Goal: Obtain resource: Obtain resource

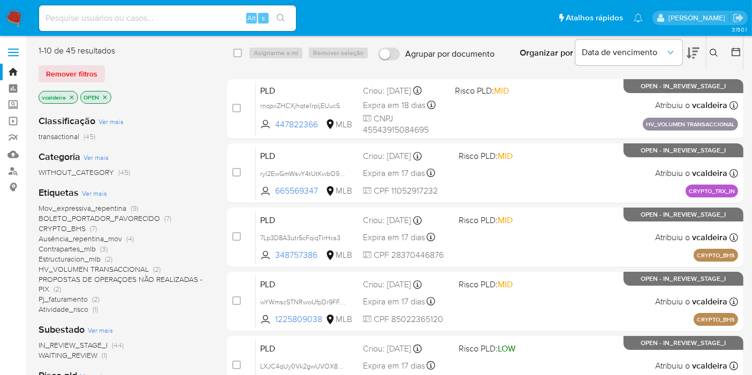
click at [54, 230] on span "CRYPTO_BHS" at bounding box center [62, 228] width 47 height 11
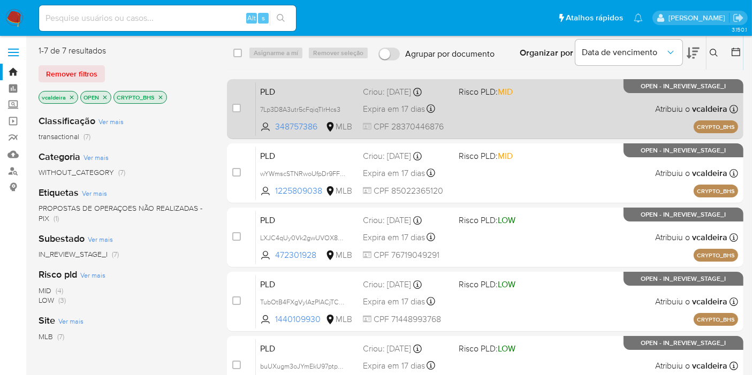
click at [646, 91] on p "OPEN - IN_REVIEW_STAGE_I" at bounding box center [684, 86] width 120 height 14
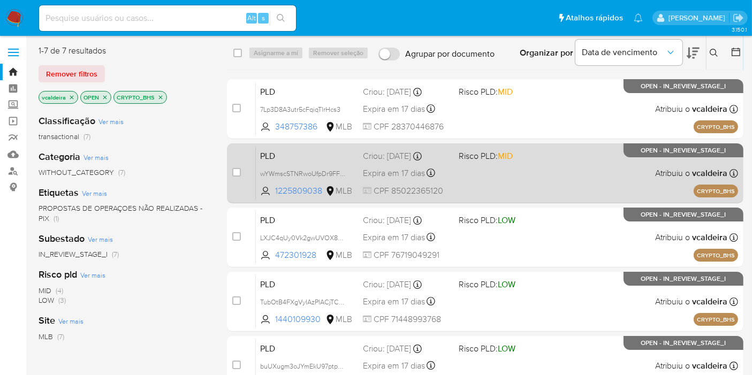
click at [690, 153] on span "OPEN - IN_REVIEW_STAGE_I" at bounding box center [684, 151] width 85 height 6
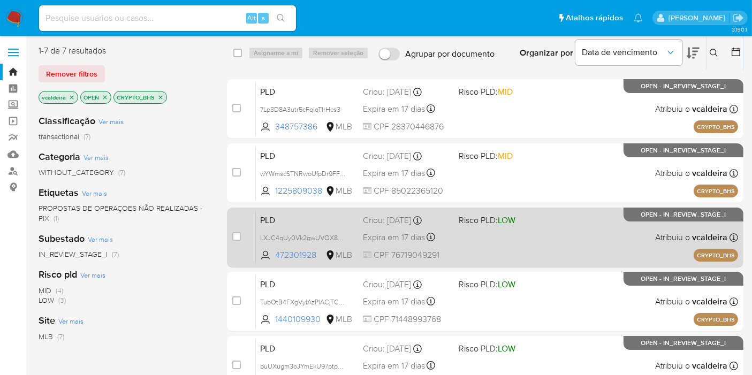
click at [683, 213] on span "OPEN - IN_REVIEW_STAGE_I" at bounding box center [684, 215] width 85 height 6
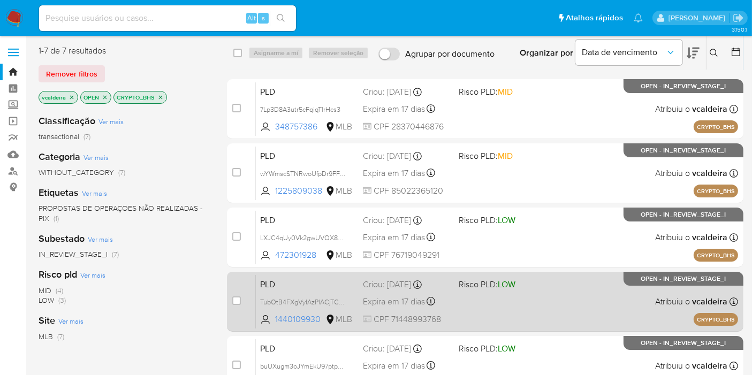
click at [657, 277] on span "OPEN - IN_REVIEW_STAGE_I" at bounding box center [684, 279] width 85 height 6
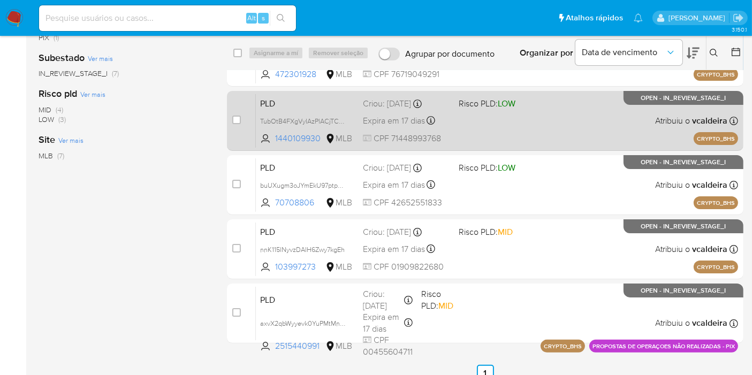
scroll to position [194, 0]
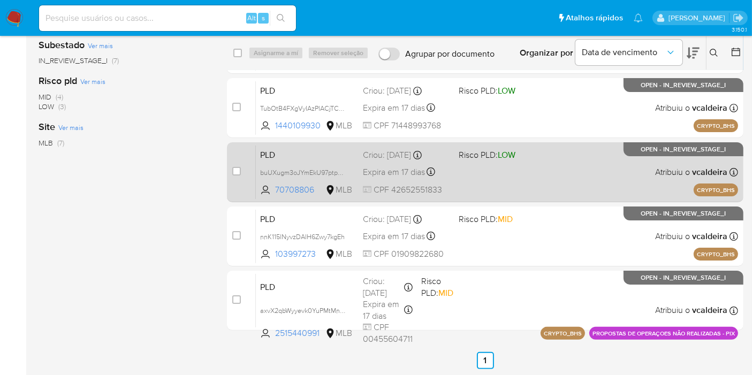
click at [656, 152] on span "OPEN - IN_REVIEW_STAGE_I" at bounding box center [684, 150] width 85 height 6
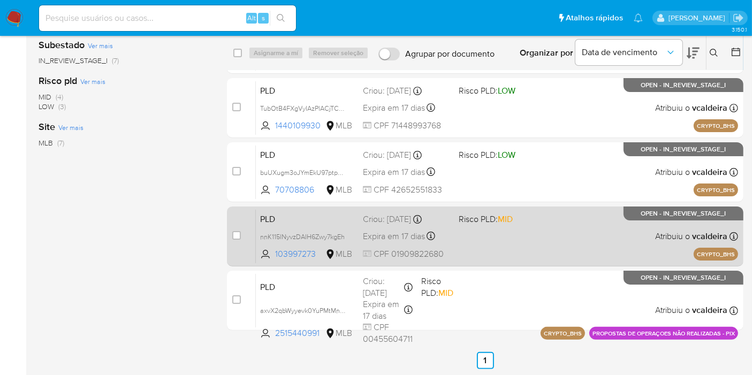
click at [641, 215] on p "OPEN - IN_REVIEW_STAGE_I" at bounding box center [684, 214] width 120 height 14
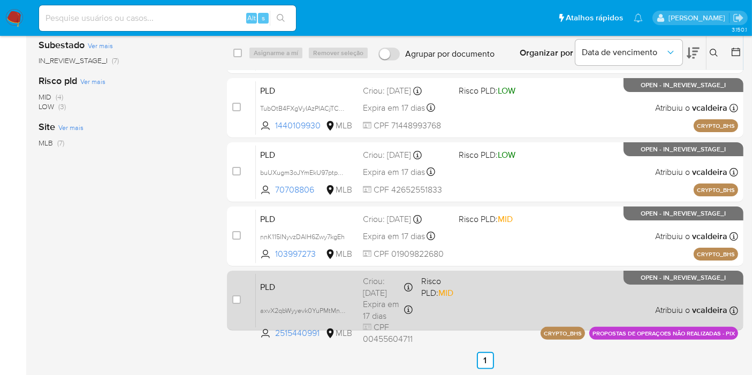
click at [659, 275] on span "OPEN - IN_REVIEW_STAGE_I" at bounding box center [684, 278] width 85 height 6
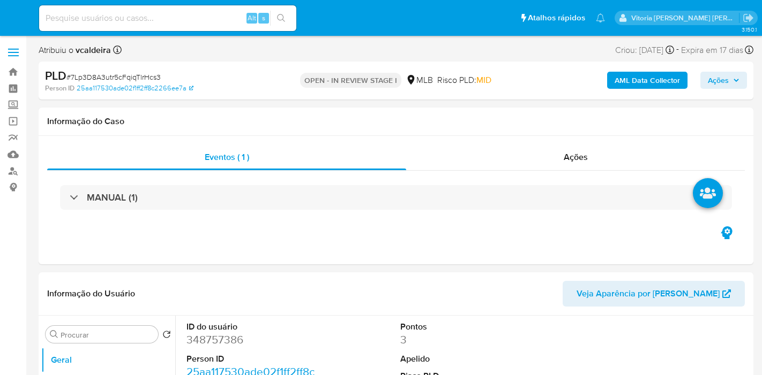
select select "10"
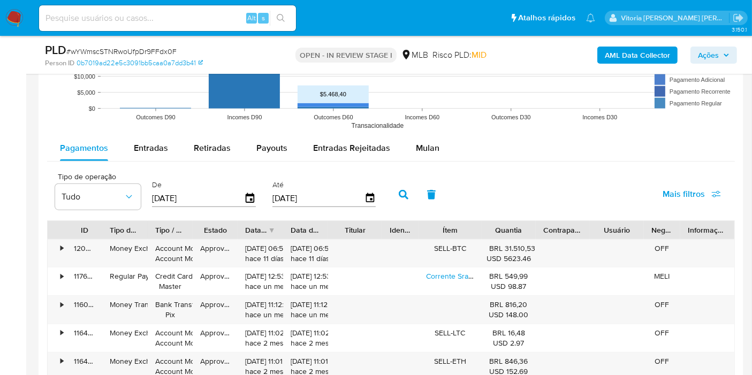
scroll to position [1115, 0]
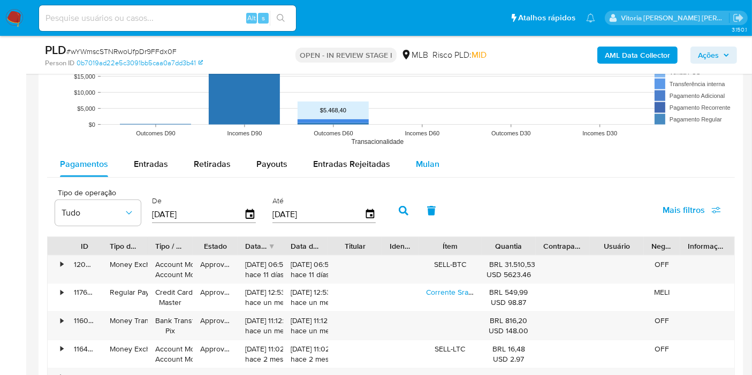
click at [433, 163] on span "Mulan" at bounding box center [428, 164] width 24 height 12
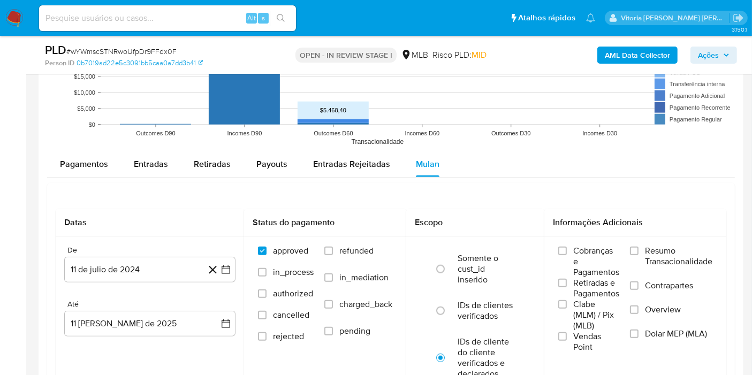
scroll to position [1234, 0]
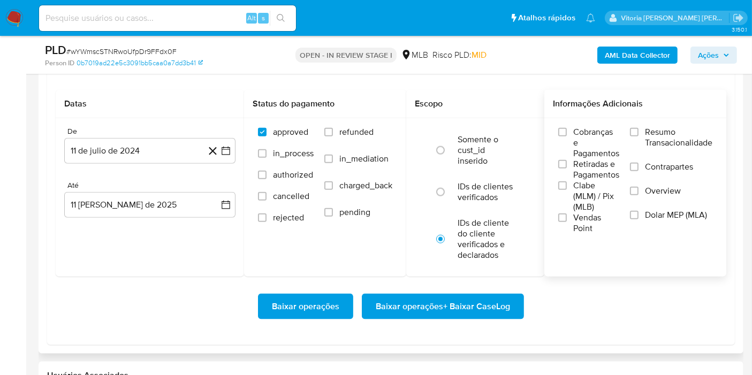
click at [656, 135] on span "Resumo Transacionalidade" at bounding box center [678, 137] width 67 height 21
click at [639, 135] on input "Resumo Transacionalidade" at bounding box center [634, 132] width 9 height 9
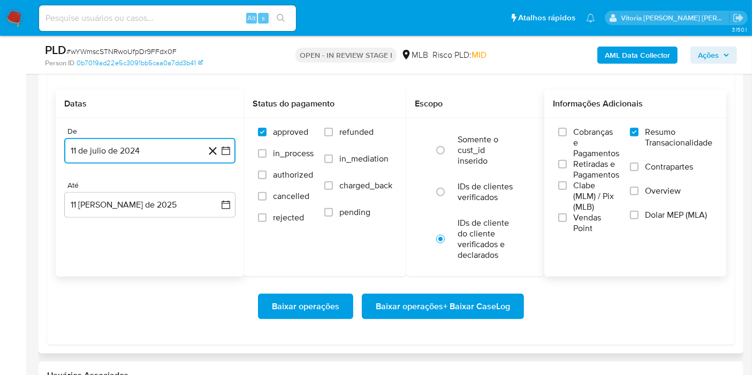
click at [163, 147] on button "11 de julio de 2024" at bounding box center [149, 151] width 171 height 26
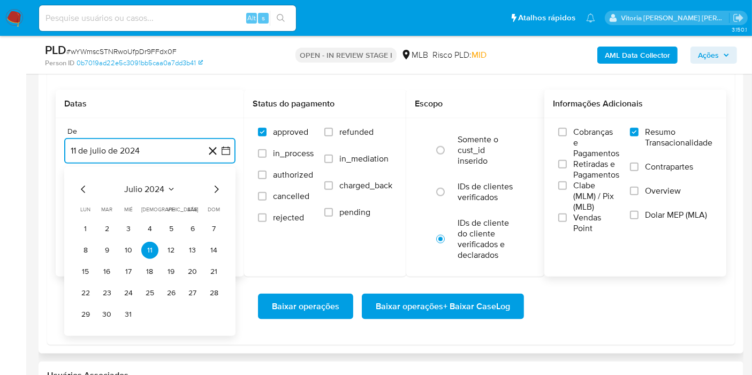
click at [172, 185] on icon "Seleccionar mes y año" at bounding box center [171, 189] width 9 height 9
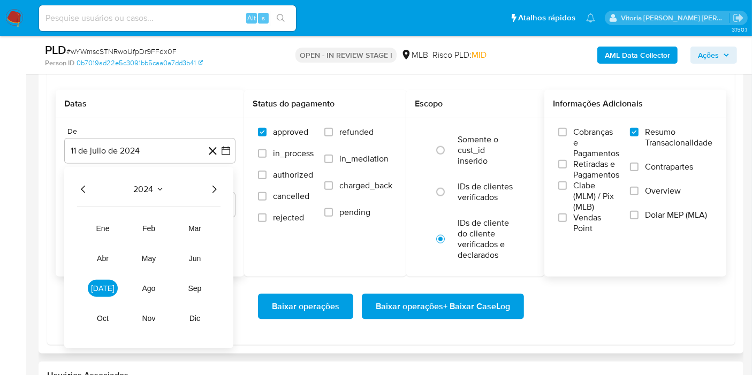
click at [222, 187] on div "2024 2024 ene feb mar abr may jun jul ago sep oct nov dic" at bounding box center [148, 258] width 169 height 182
click at [209, 186] on icon "Año siguiente" at bounding box center [214, 189] width 13 height 13
click at [157, 255] on button "may" at bounding box center [149, 258] width 30 height 17
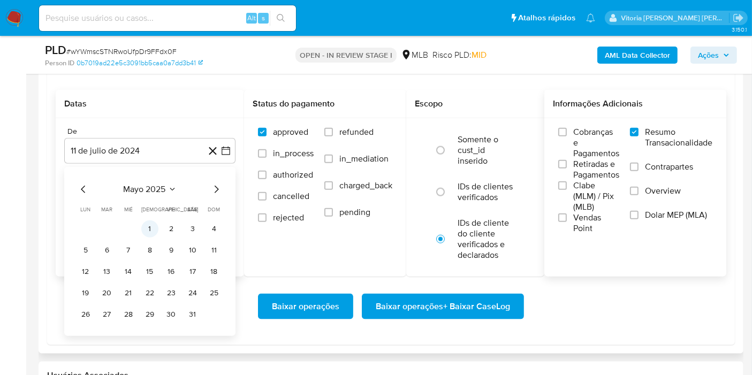
click at [151, 227] on button "1" at bounding box center [149, 229] width 17 height 17
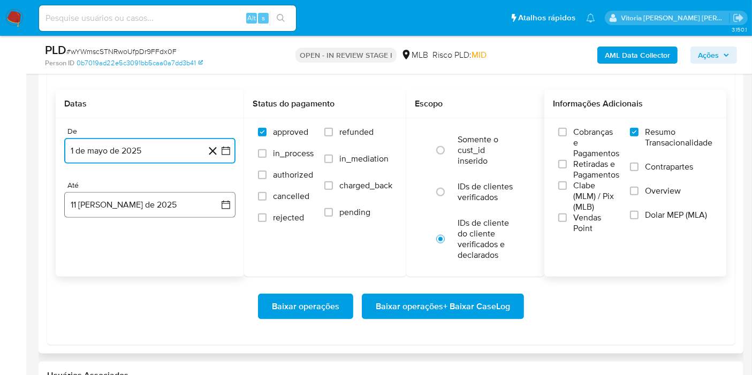
click at [135, 205] on button "11 de agosto de 2025" at bounding box center [149, 205] width 171 height 26
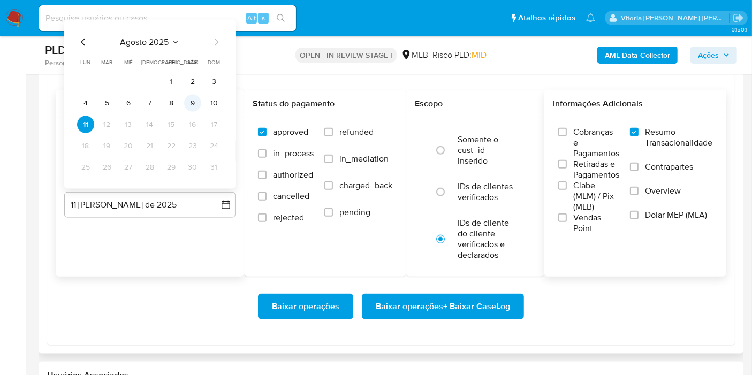
click at [189, 102] on button "9" at bounding box center [192, 103] width 17 height 17
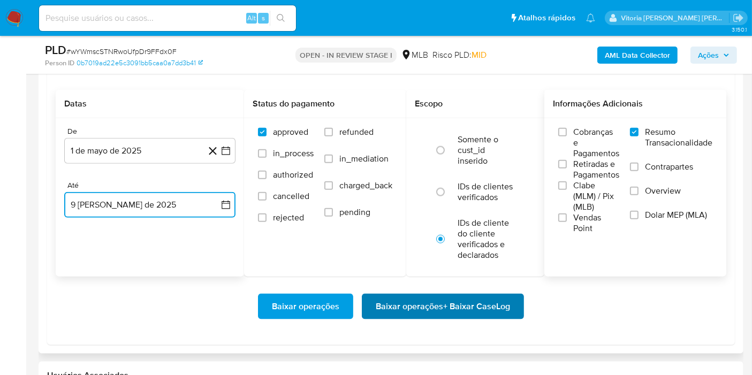
click at [431, 305] on span "Baixar operações + Baixar CaseLog" at bounding box center [443, 307] width 134 height 24
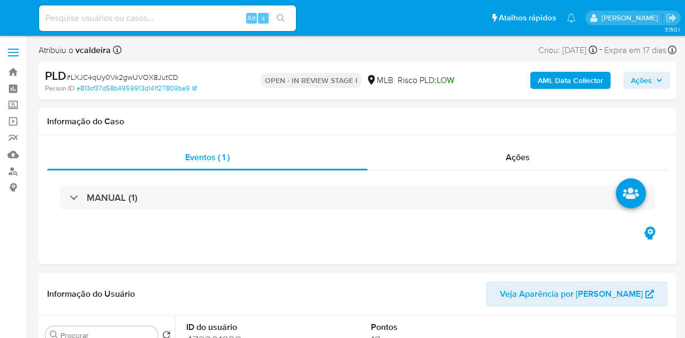
select select "10"
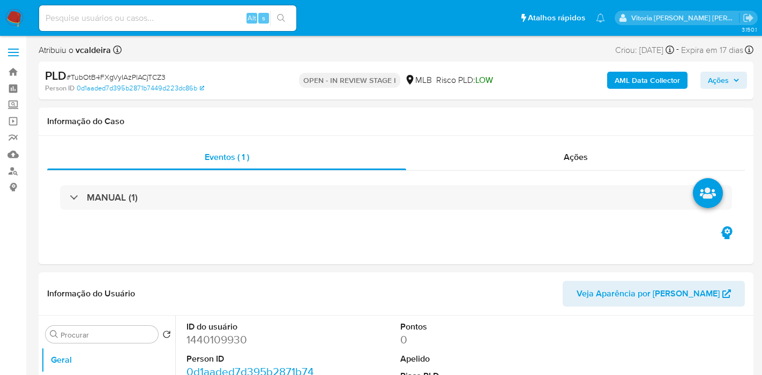
select select "10"
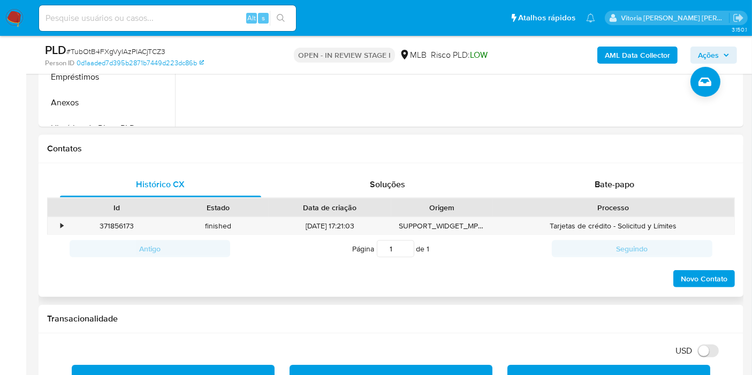
scroll to position [595, 0]
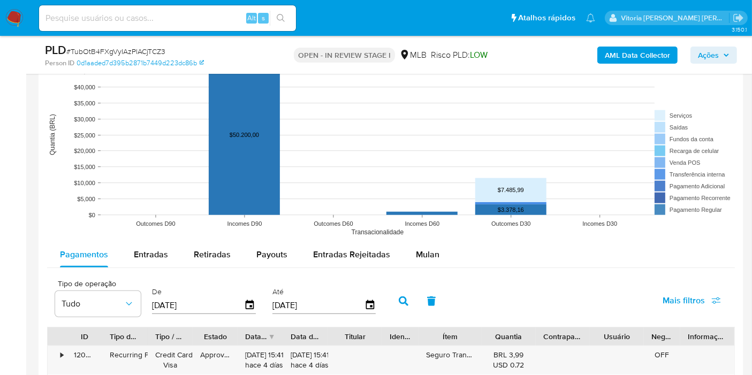
click at [422, 258] on span "Mulan" at bounding box center [428, 254] width 24 height 12
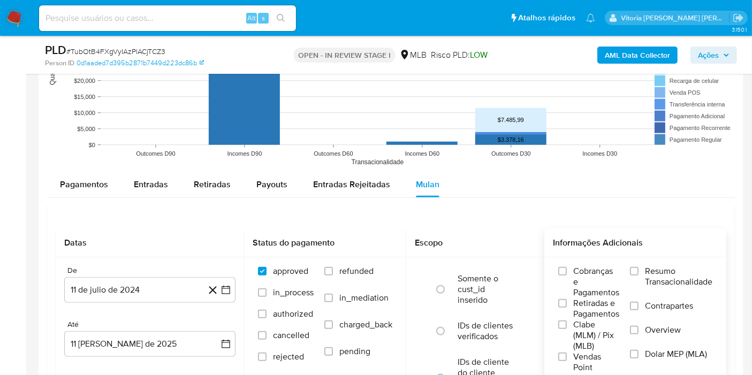
scroll to position [1071, 0]
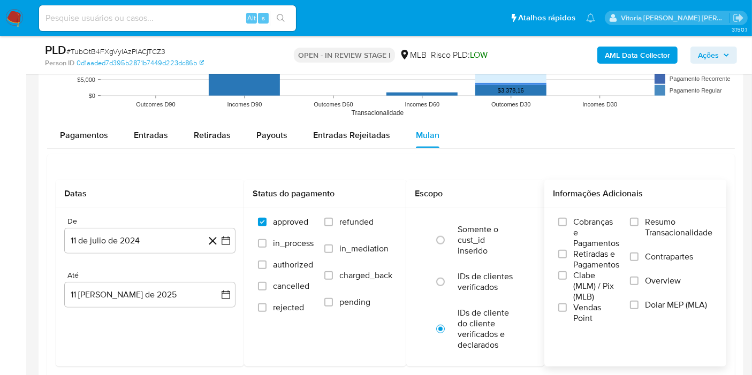
click at [662, 229] on span "Resumo Transacionalidade" at bounding box center [678, 227] width 67 height 21
click at [639, 227] on input "Resumo Transacionalidade" at bounding box center [634, 222] width 9 height 9
click at [163, 233] on button "11 de julio de 2024" at bounding box center [149, 241] width 171 height 26
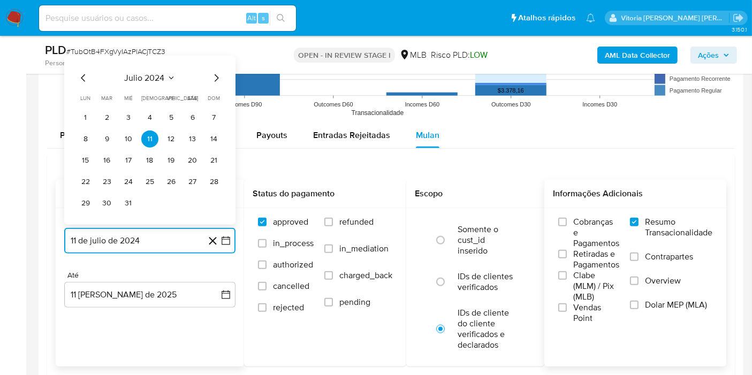
click at [162, 77] on span "julio 2024" at bounding box center [145, 78] width 40 height 11
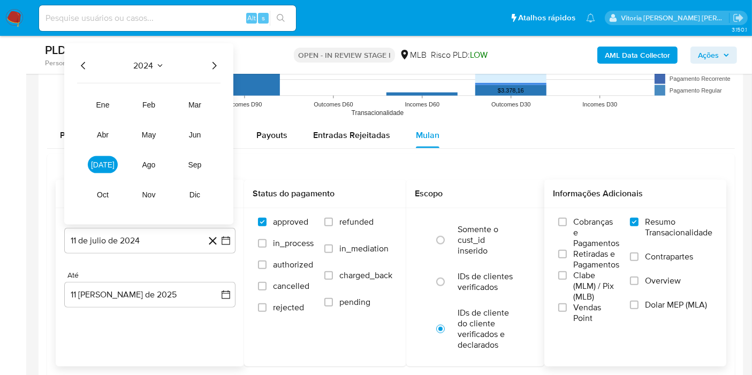
click at [210, 65] on icon "Año siguiente" at bounding box center [214, 65] width 13 height 13
click at [197, 135] on span "jun" at bounding box center [195, 135] width 12 height 9
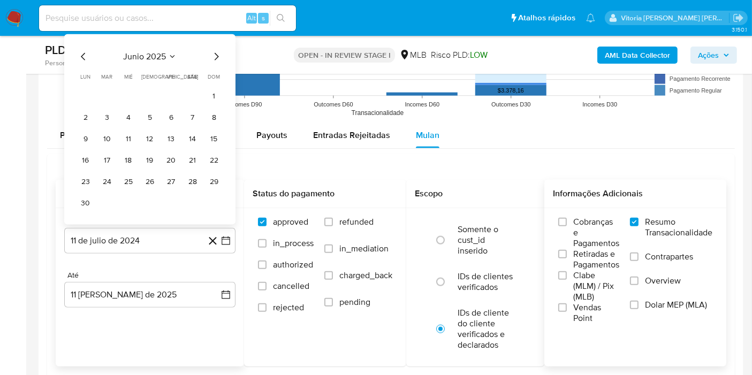
click at [163, 51] on span "junio 2025" at bounding box center [144, 56] width 43 height 11
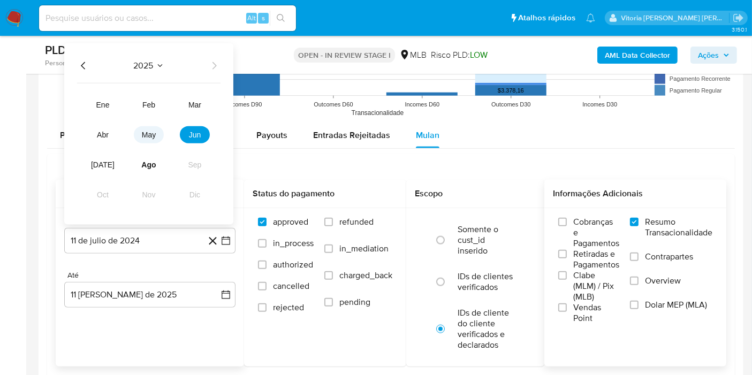
click at [148, 131] on span "may" at bounding box center [149, 135] width 14 height 9
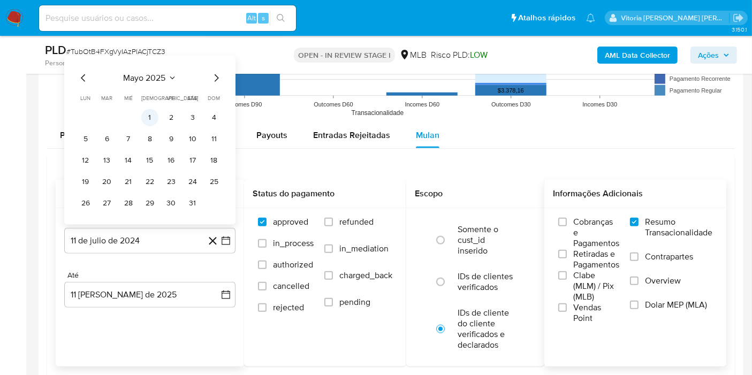
click at [150, 117] on button "1" at bounding box center [149, 117] width 17 height 17
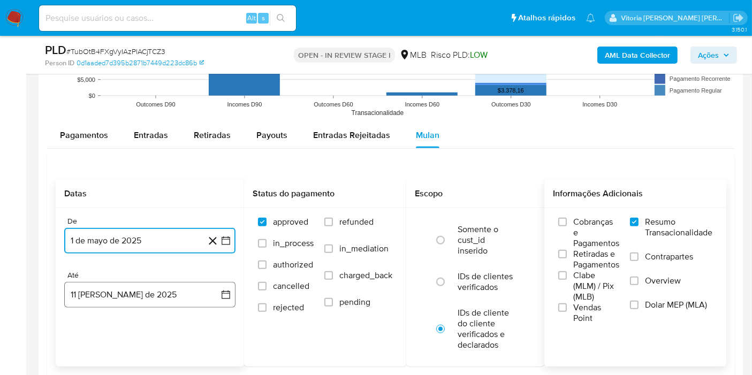
click at [130, 290] on button "11 de agosto de 2025" at bounding box center [149, 295] width 171 height 26
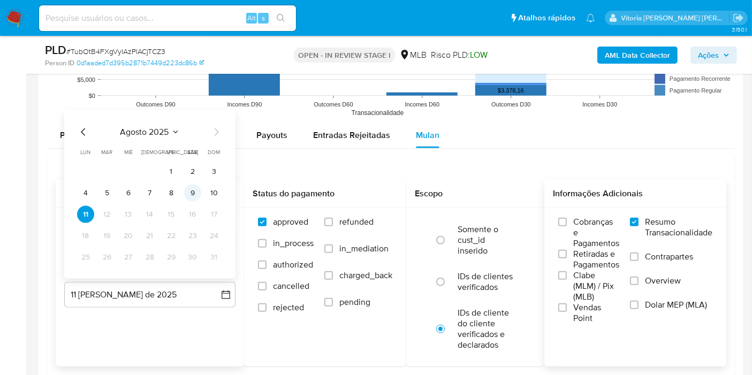
click at [191, 192] on button "9" at bounding box center [192, 193] width 17 height 17
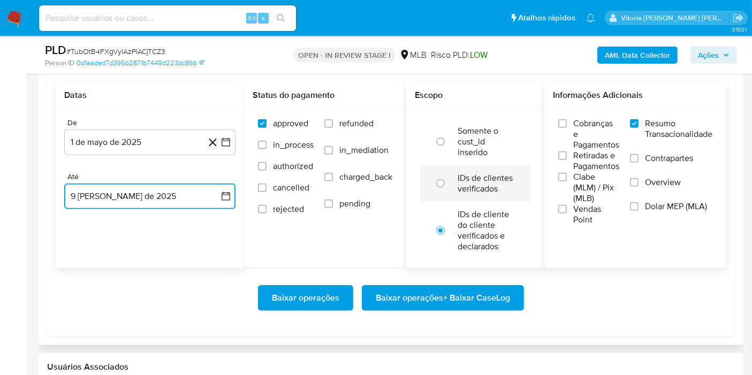
scroll to position [1190, 0]
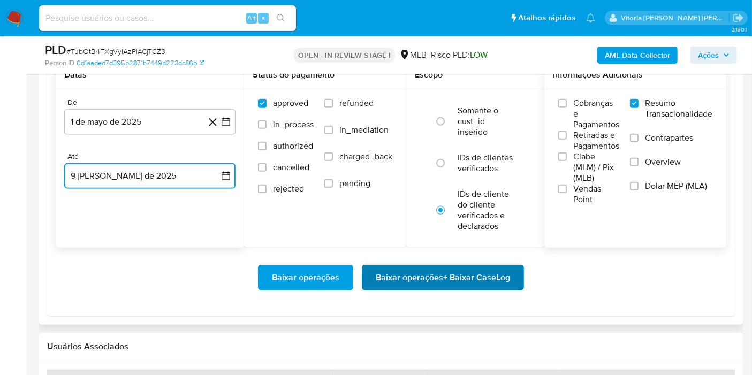
click at [401, 276] on span "Baixar operações + Baixar CaseLog" at bounding box center [443, 278] width 134 height 24
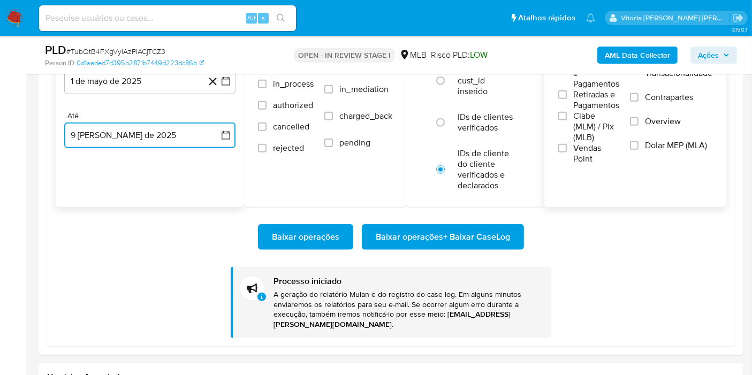
scroll to position [1249, 0]
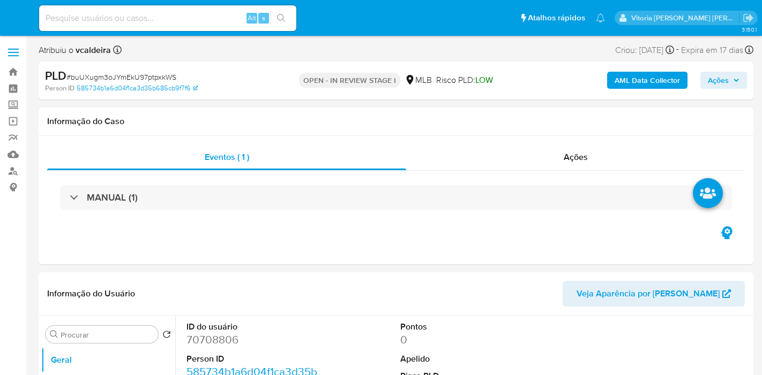
select select "10"
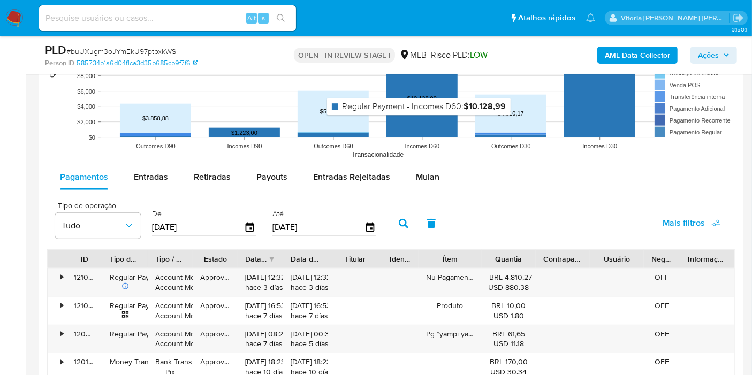
scroll to position [1071, 0]
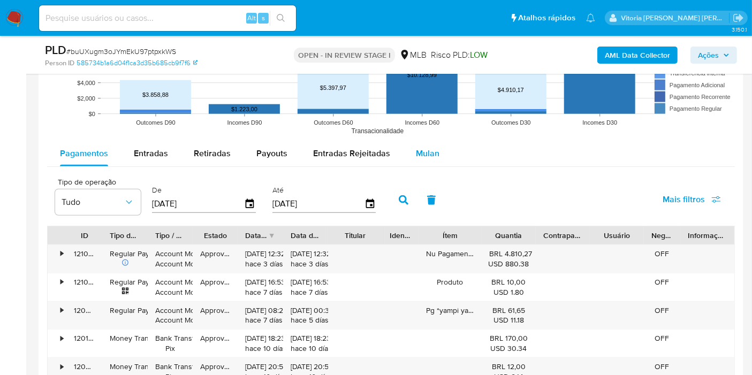
click at [416, 147] on span "Mulan" at bounding box center [428, 153] width 24 height 12
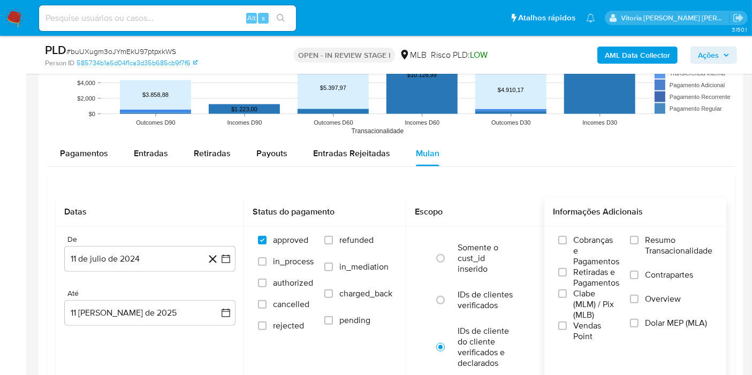
click at [653, 257] on label "Resumo Transacionalidade" at bounding box center [671, 252] width 82 height 35
click at [639, 245] on input "Resumo Transacionalidade" at bounding box center [634, 240] width 9 height 9
click at [135, 257] on button "11 de julio de 2024" at bounding box center [149, 259] width 171 height 26
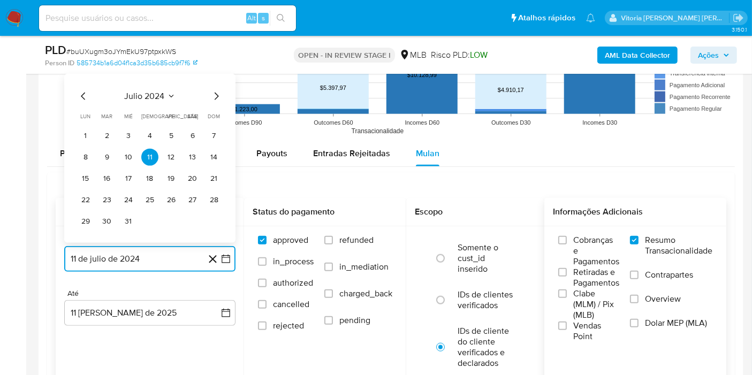
click at [163, 95] on span "julio 2024" at bounding box center [145, 96] width 40 height 11
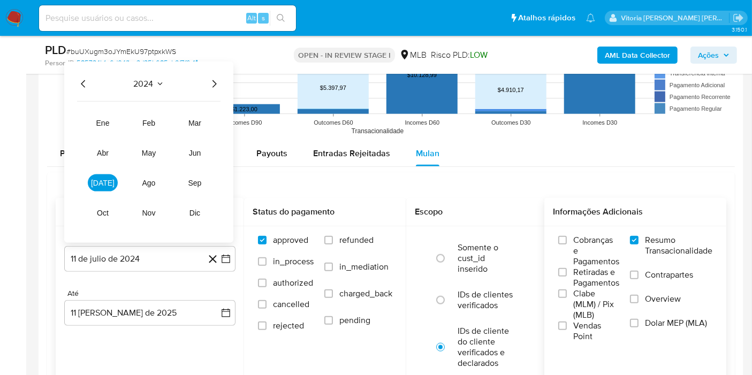
click at [215, 83] on icon "Año siguiente" at bounding box center [215, 83] width 4 height 7
click at [153, 154] on span "may" at bounding box center [149, 153] width 14 height 9
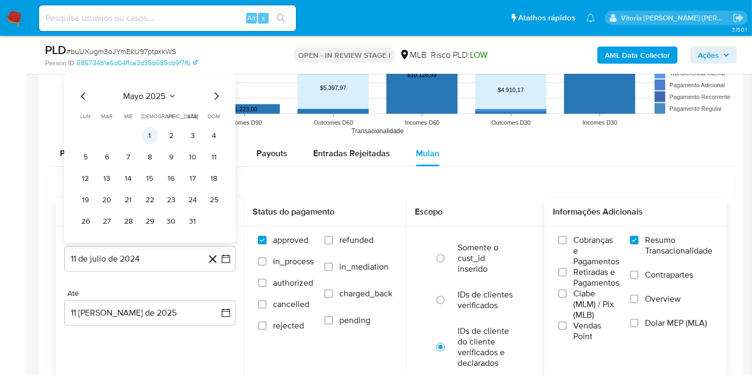
click at [148, 131] on button "1" at bounding box center [149, 135] width 17 height 17
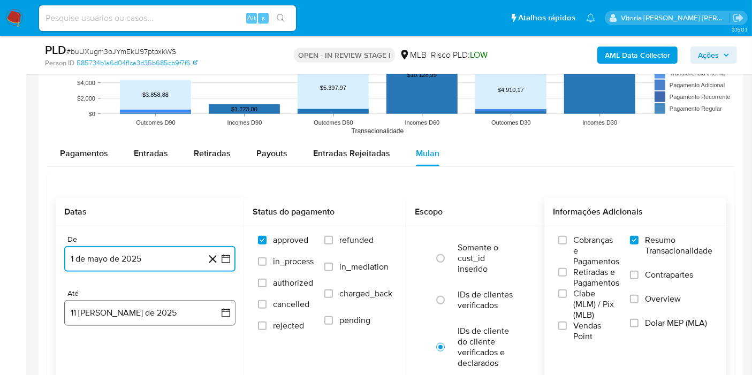
click at [133, 311] on button "11 [PERSON_NAME] de 2025" at bounding box center [149, 313] width 171 height 26
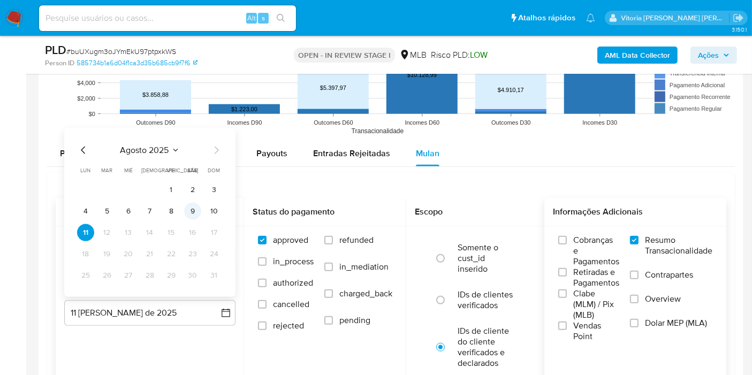
click at [186, 210] on button "9" at bounding box center [192, 211] width 17 height 17
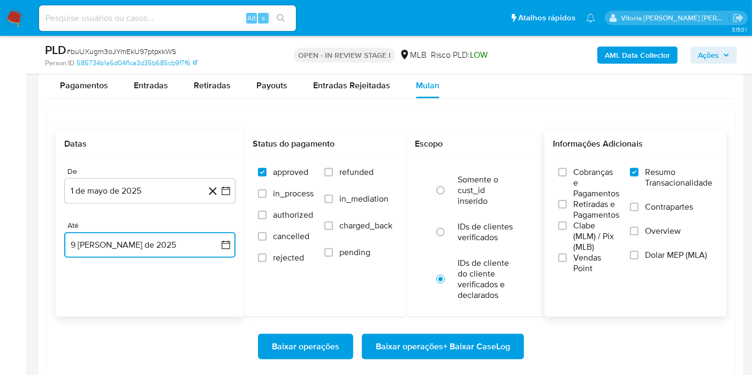
scroll to position [1249, 0]
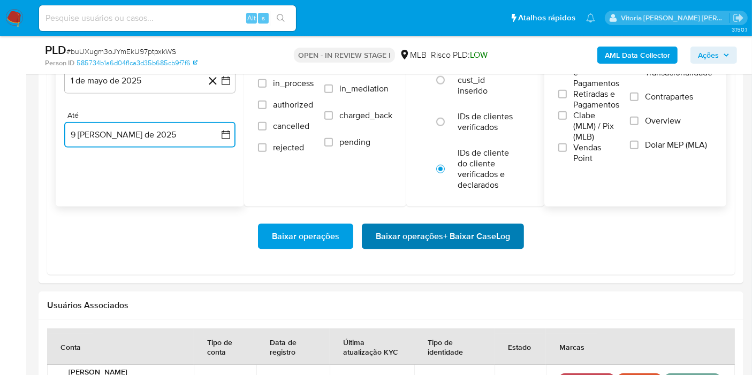
click at [438, 238] on span "Baixar operações + Baixar CaseLog" at bounding box center [443, 237] width 134 height 24
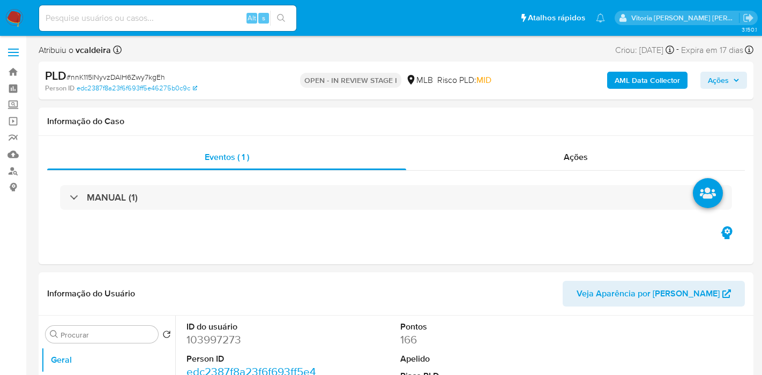
select select "10"
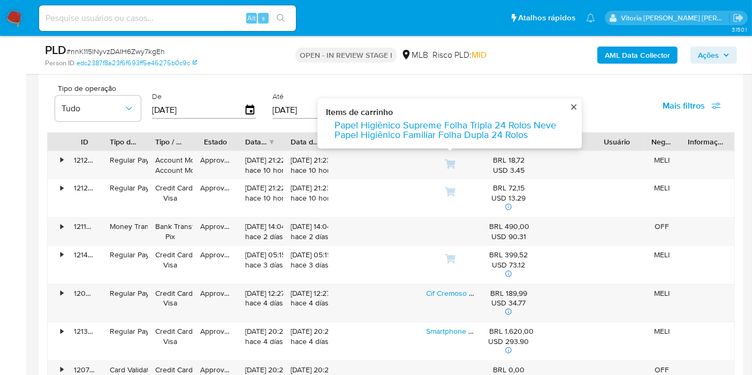
scroll to position [1131, 0]
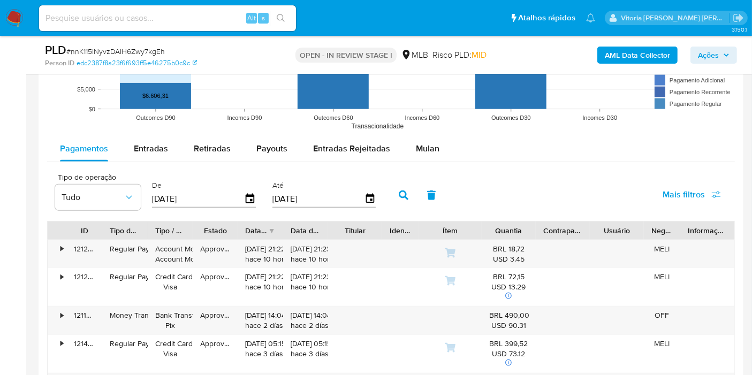
click at [424, 146] on span "Mulan" at bounding box center [428, 148] width 24 height 12
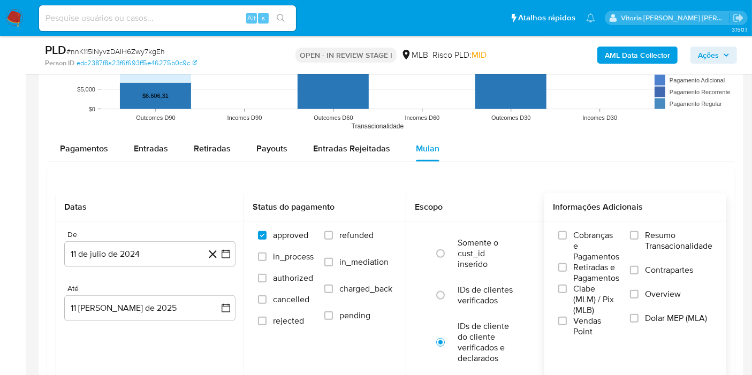
click at [670, 246] on span "Resumo Transacionalidade" at bounding box center [678, 240] width 67 height 21
click at [639, 240] on input "Resumo Transacionalidade" at bounding box center [634, 235] width 9 height 9
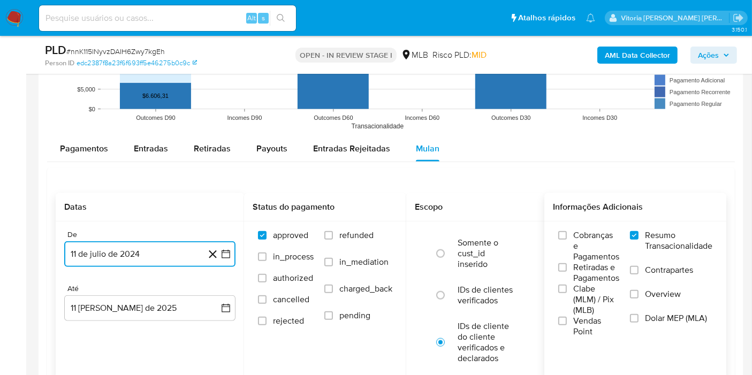
click at [148, 246] on button "11 de julio de 2024" at bounding box center [149, 255] width 171 height 26
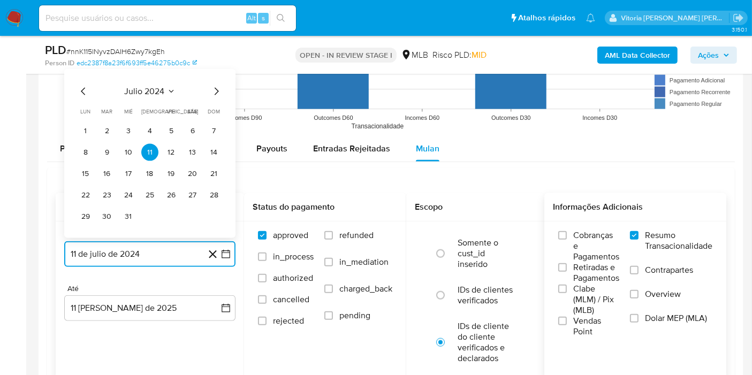
click at [154, 89] on span "julio 2024" at bounding box center [145, 91] width 40 height 11
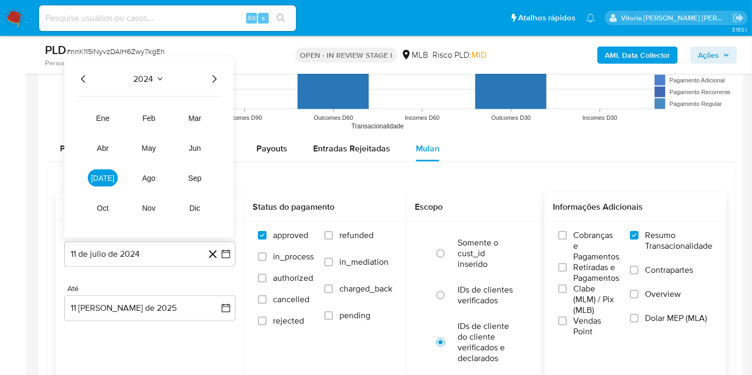
click at [205, 81] on div "2024" at bounding box center [149, 79] width 144 height 13
click at [209, 78] on icon "Año siguiente" at bounding box center [214, 79] width 13 height 13
click at [153, 147] on span "may" at bounding box center [149, 148] width 14 height 9
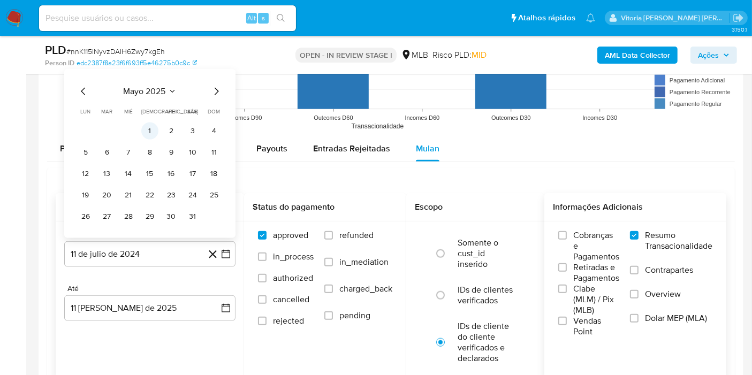
click at [150, 129] on button "1" at bounding box center [149, 131] width 17 height 17
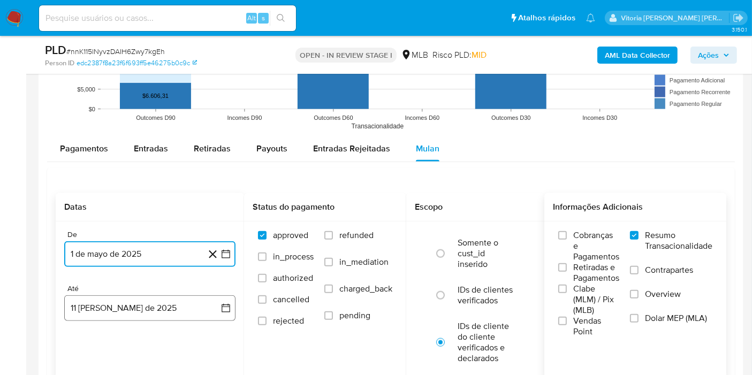
click at [164, 303] on button "11 [PERSON_NAME] de 2025" at bounding box center [149, 309] width 171 height 26
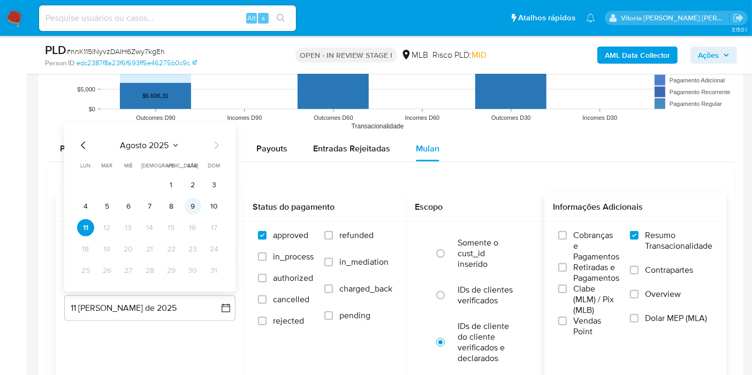
click at [188, 202] on button "9" at bounding box center [192, 206] width 17 height 17
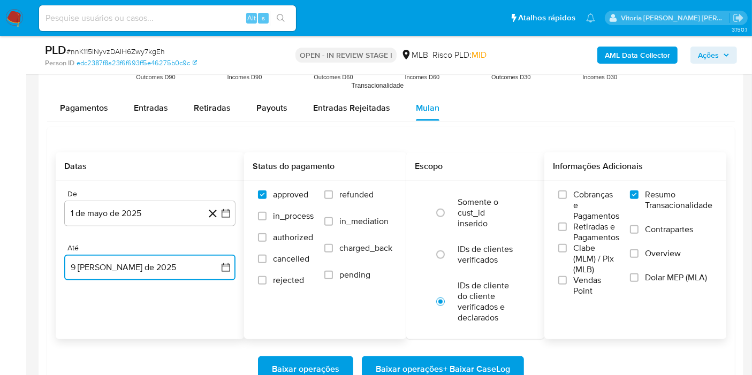
scroll to position [1190, 0]
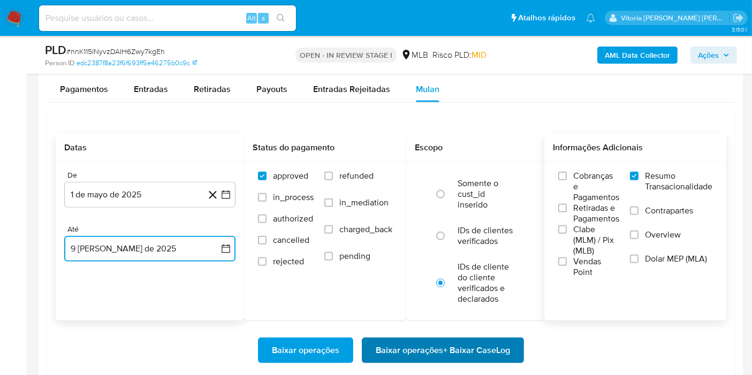
click at [420, 343] on span "Baixar operações + Baixar CaseLog" at bounding box center [443, 351] width 134 height 24
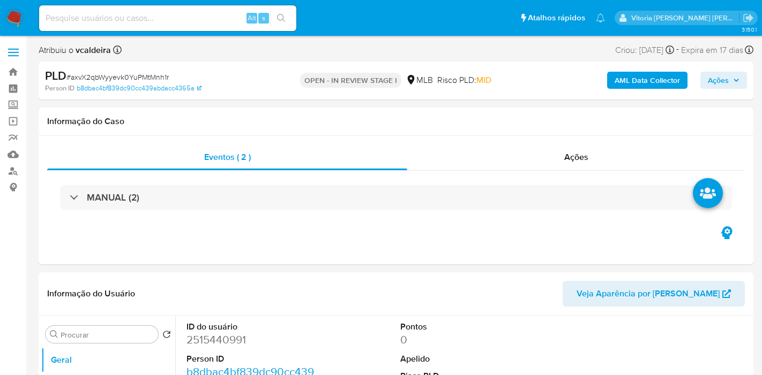
select select "10"
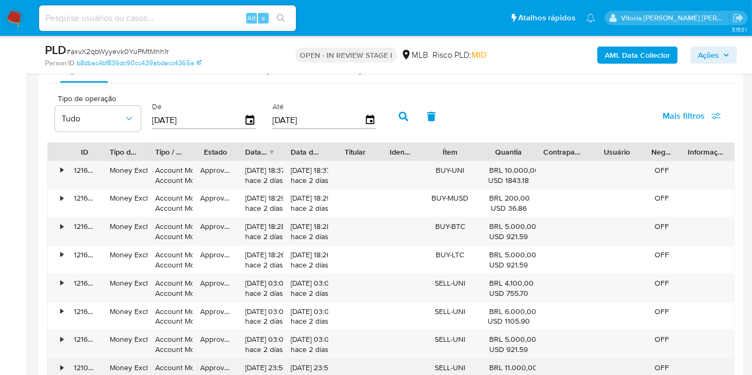
scroll to position [1190, 0]
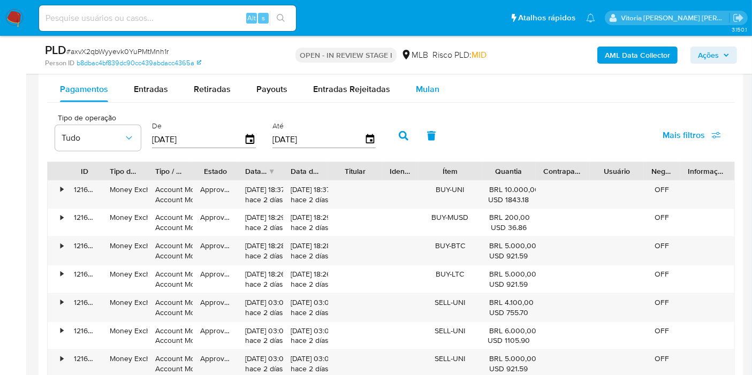
click at [416, 83] on span "Mulan" at bounding box center [428, 89] width 24 height 12
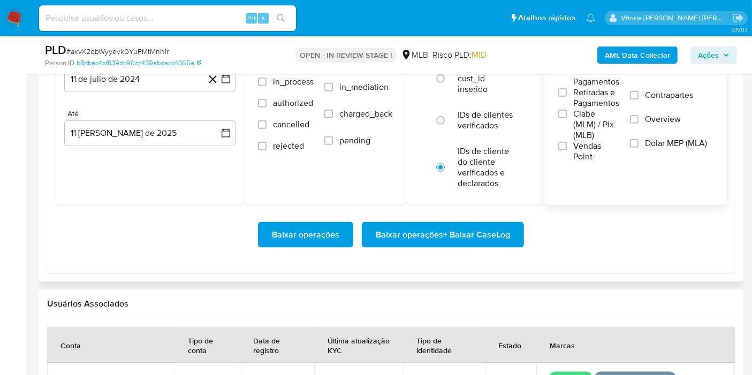
scroll to position [1249, 0]
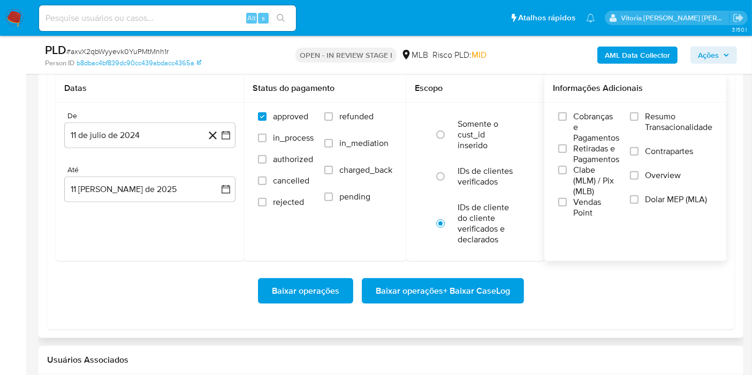
click at [668, 112] on span "Resumo Transacionalidade" at bounding box center [678, 121] width 67 height 21
click at [639, 112] on input "Resumo Transacionalidade" at bounding box center [634, 116] width 9 height 9
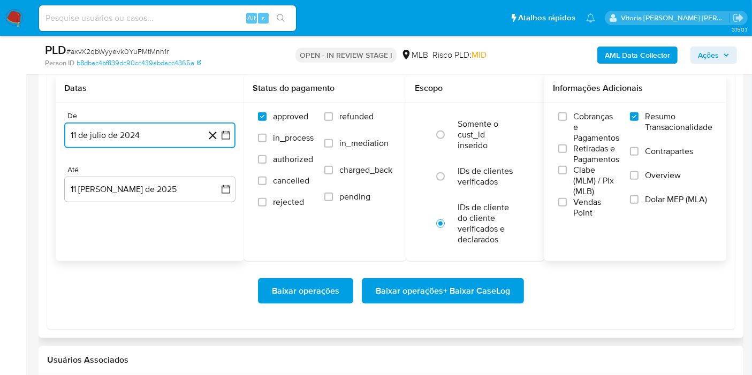
click at [159, 132] on button "11 de julio de 2024" at bounding box center [149, 136] width 171 height 26
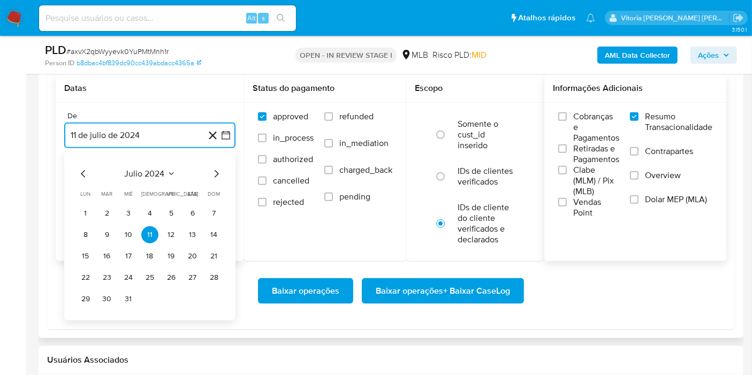
click at [159, 170] on span "julio 2024" at bounding box center [145, 174] width 40 height 11
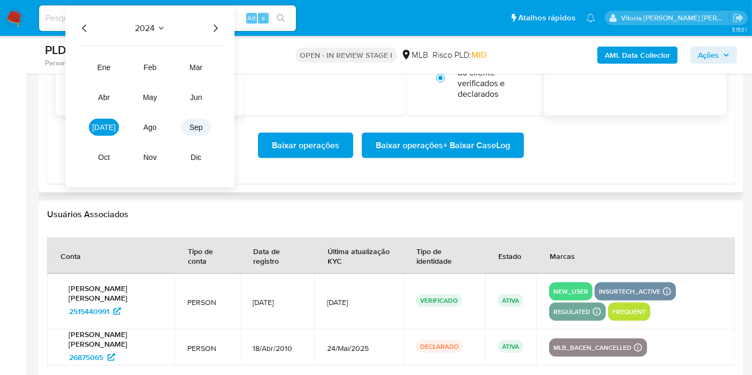
scroll to position [1368, 0]
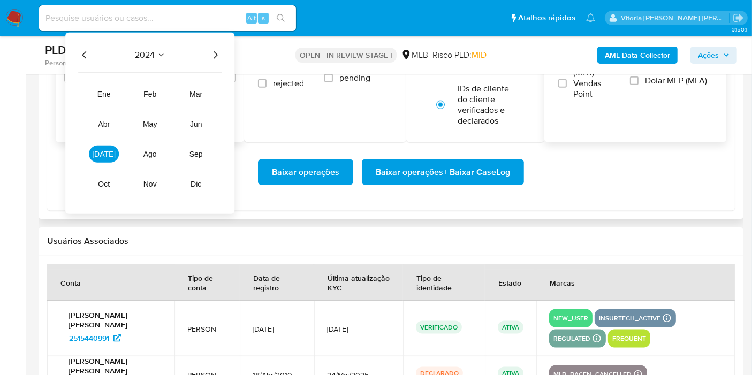
click at [211, 59] on div "2024 2024 ene feb mar abr may jun jul ago sep oct nov dic" at bounding box center [149, 124] width 169 height 182
click at [215, 55] on icon "Año siguiente" at bounding box center [216, 54] width 4 height 7
click at [155, 124] on span "may" at bounding box center [150, 124] width 14 height 9
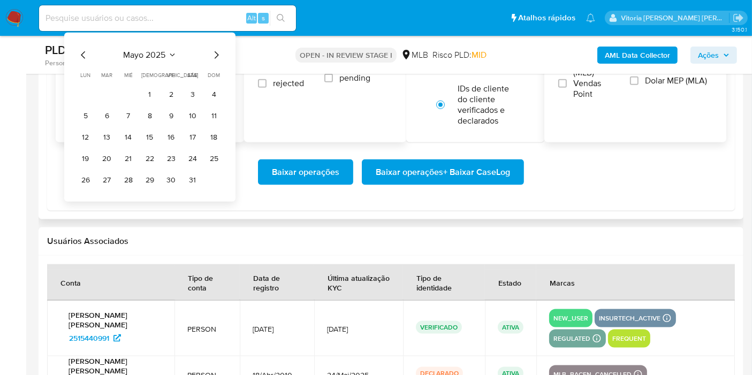
click at [258, 128] on div "Status do pagamento approved in_process authorized cancelled rejected refunded …" at bounding box center [325, 49] width 162 height 187
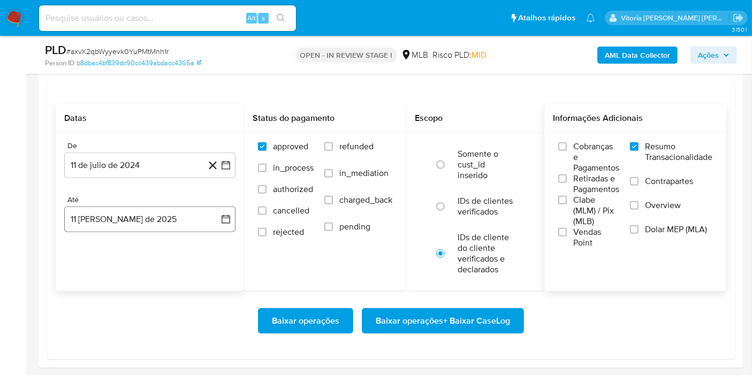
scroll to position [1190, 0]
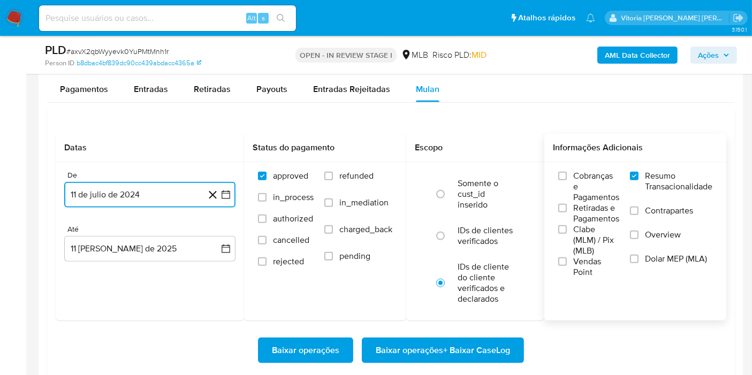
click at [120, 185] on button "11 de julio de 2024" at bounding box center [149, 195] width 171 height 26
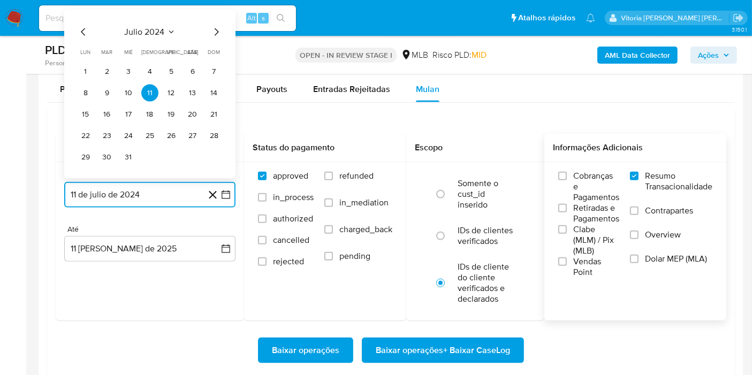
click at [168, 29] on icon "Seleccionar mes y año" at bounding box center [171, 32] width 9 height 9
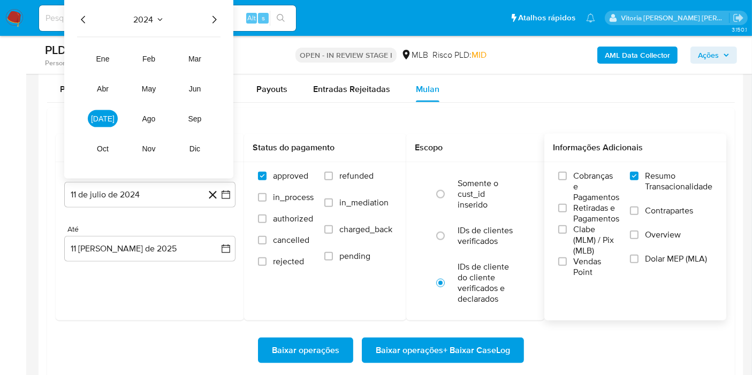
click at [214, 16] on icon "Año siguiente" at bounding box center [215, 19] width 4 height 7
click at [150, 88] on span "may" at bounding box center [149, 89] width 14 height 9
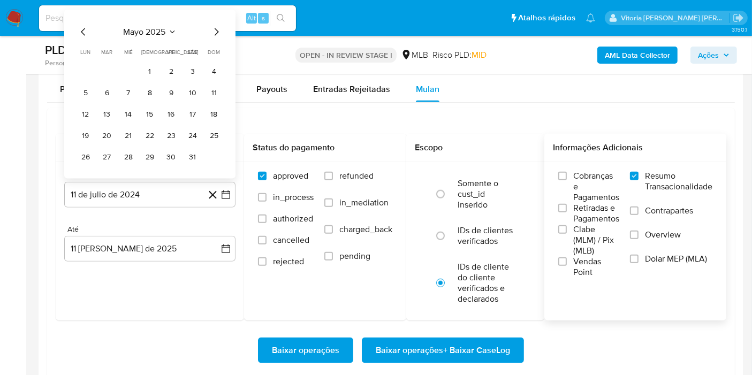
drag, startPoint x: 153, startPoint y: 67, endPoint x: 148, endPoint y: 146, distance: 78.9
click at [153, 67] on button "1" at bounding box center [149, 71] width 17 height 17
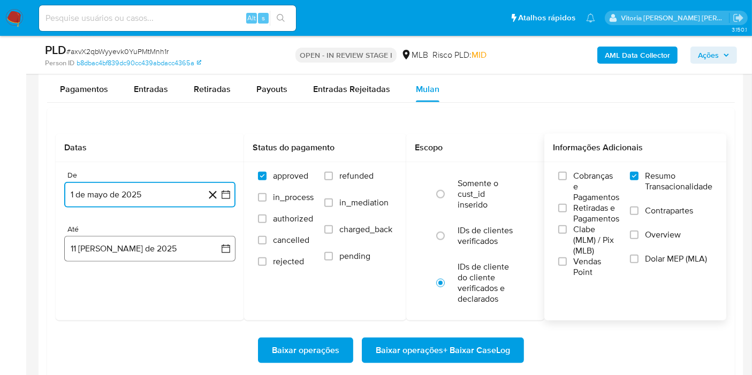
click at [129, 242] on button "11 [PERSON_NAME] de 2025" at bounding box center [149, 249] width 171 height 26
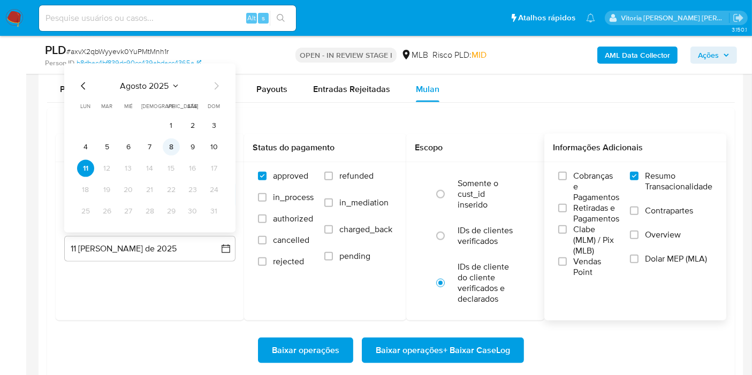
click at [170, 147] on button "8" at bounding box center [171, 147] width 17 height 17
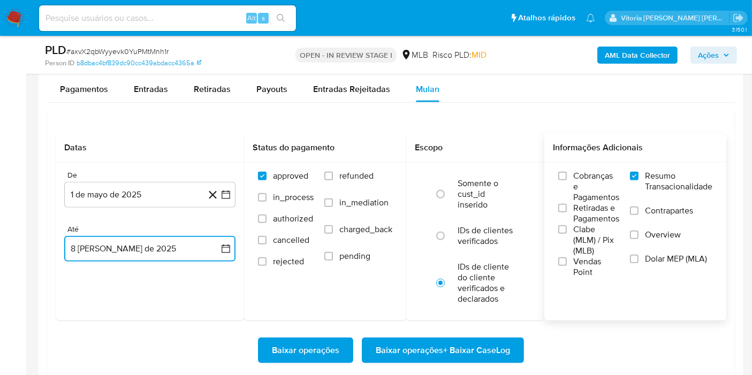
click at [167, 257] on button "8 de agosto de 2025" at bounding box center [149, 249] width 171 height 26
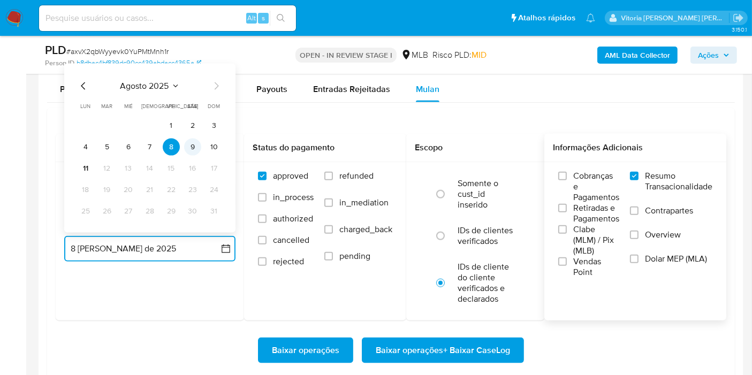
click at [197, 147] on button "9" at bounding box center [192, 147] width 17 height 17
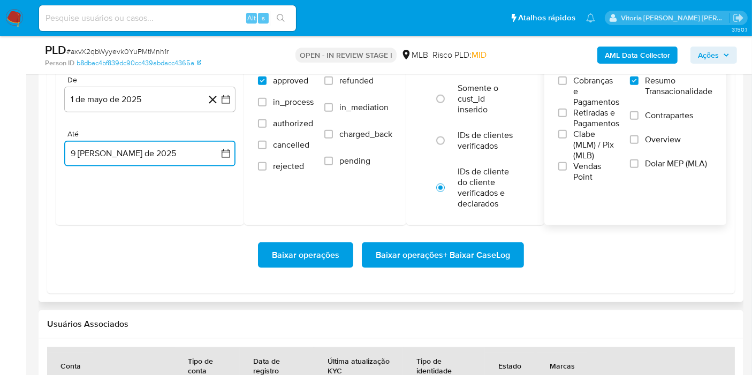
scroll to position [1309, 0]
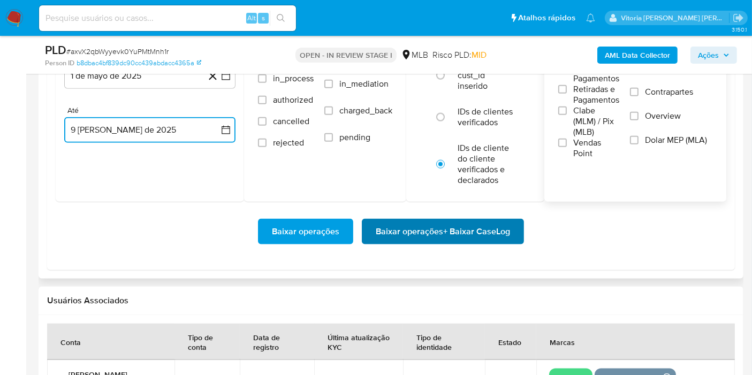
click at [477, 238] on span "Baixar operações + Baixar CaseLog" at bounding box center [443, 232] width 134 height 24
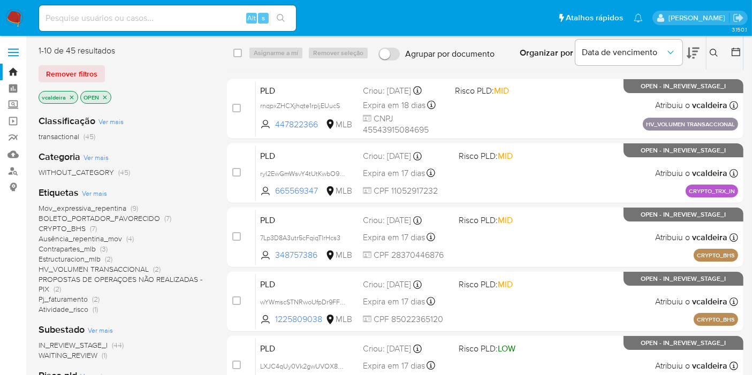
click at [170, 17] on input at bounding box center [167, 18] width 257 height 14
paste input "KtFIMtgRoM7DHKIBSbqfwf52"
type input "KtFIMtgRoM7DHKIBSbqfwf52"
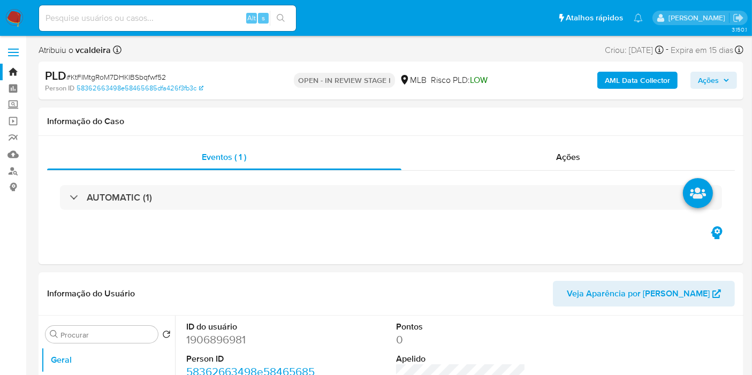
select select "10"
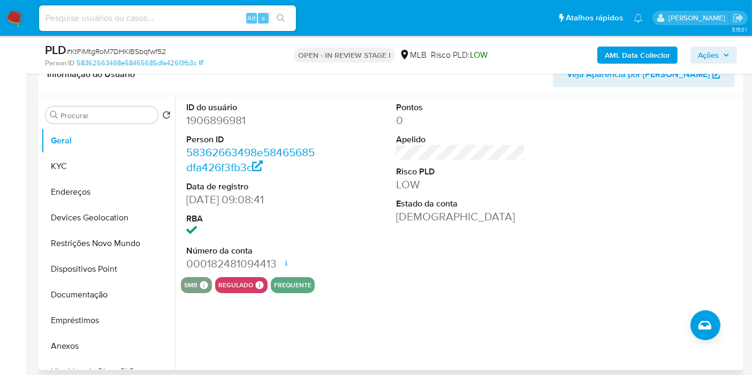
scroll to position [119, 0]
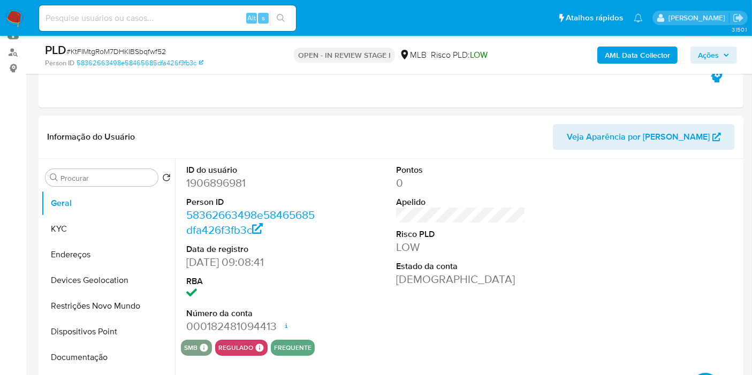
click at [220, 184] on dd "1906896981" at bounding box center [251, 183] width 130 height 15
copy dd "1906896981"
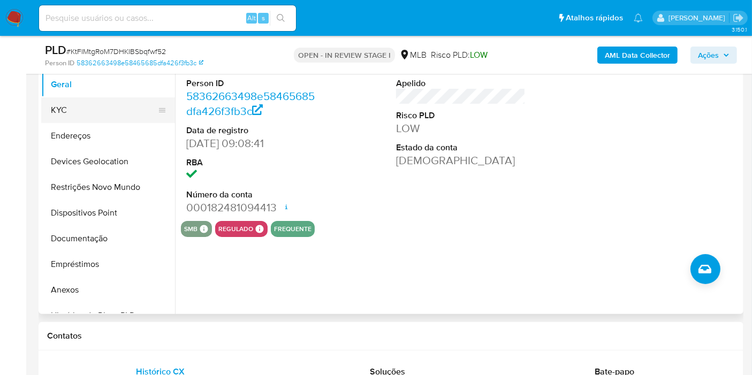
click at [100, 105] on button "KYC" at bounding box center [103, 110] width 125 height 26
